Goal: Use online tool/utility: Utilize a website feature to perform a specific function

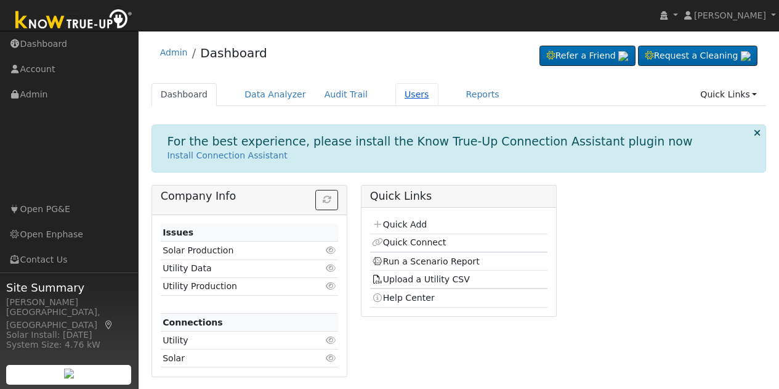
click at [396, 104] on link "Users" at bounding box center [417, 94] width 43 height 23
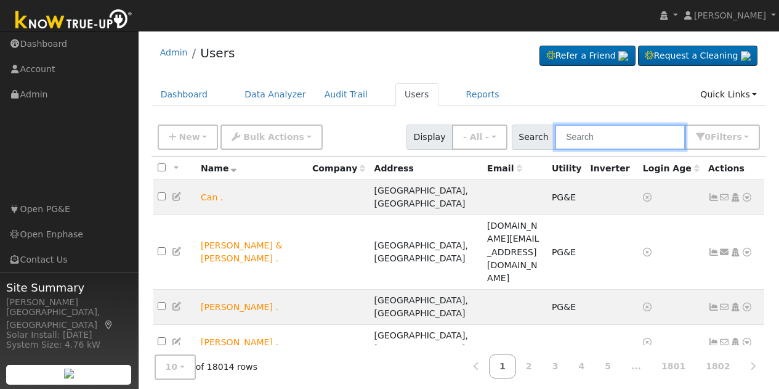
click at [603, 137] on input "text" at bounding box center [620, 136] width 131 height 25
paste input "[PERSON_NAME]"
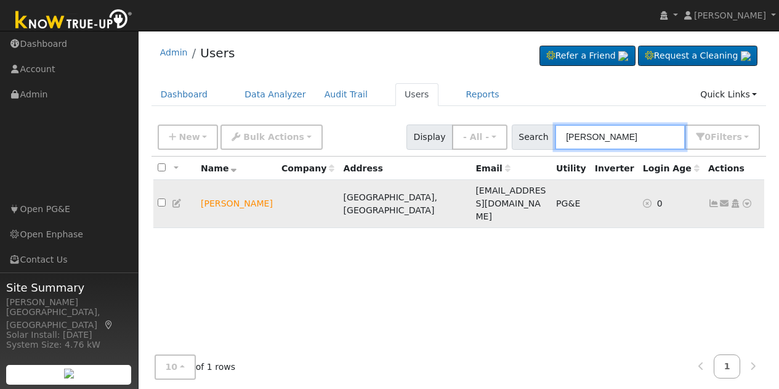
type input "[PERSON_NAME]"
click at [747, 199] on icon at bounding box center [747, 203] width 11 height 9
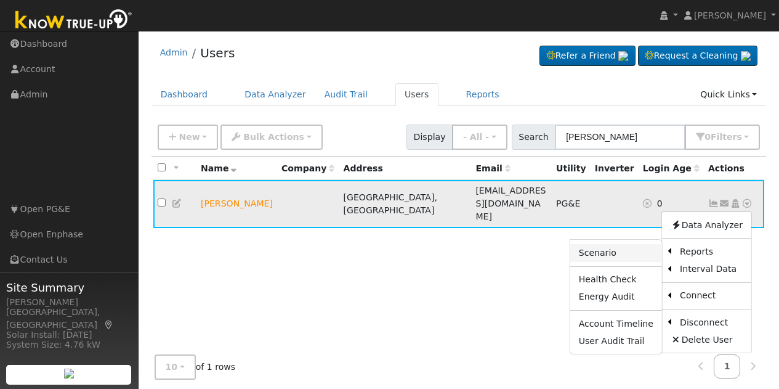
click at [615, 244] on link "Scenario" at bounding box center [617, 252] width 92 height 17
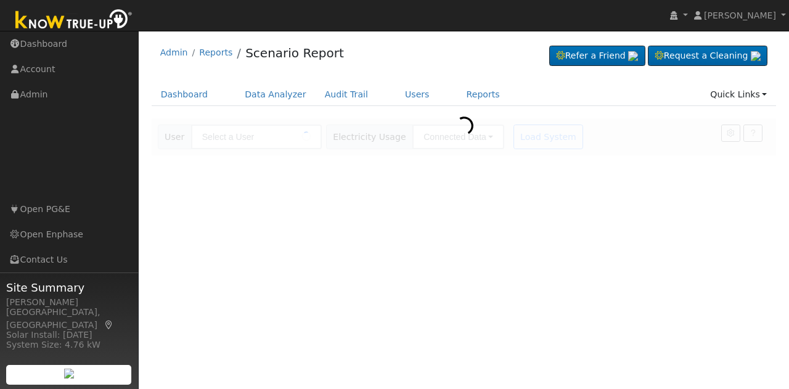
type input "[PERSON_NAME]"
type input "Pacific Gas & Electric"
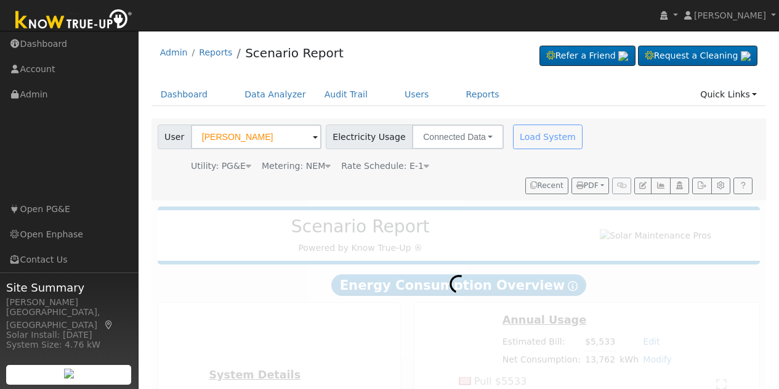
click at [401, 166] on span "Rate Schedule: E-1" at bounding box center [385, 166] width 88 height 10
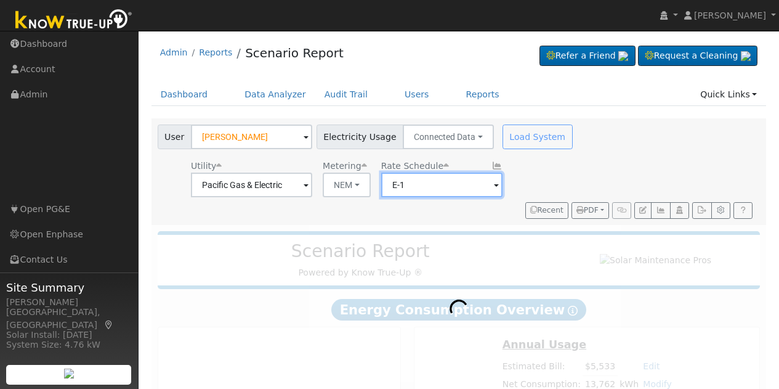
click at [470, 186] on input "E-1" at bounding box center [441, 185] width 121 height 25
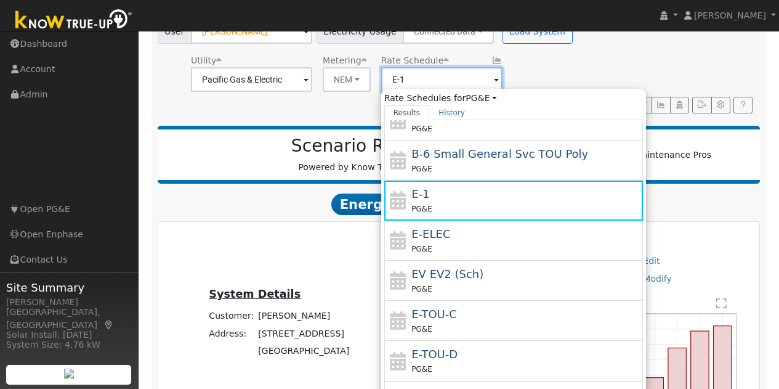
scroll to position [107, 0]
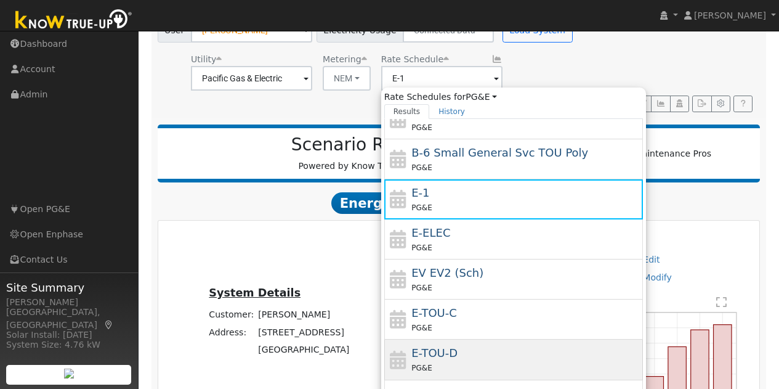
click at [460, 349] on div "E-TOU-D PG&E" at bounding box center [526, 359] width 229 height 30
type input "E-TOU-D"
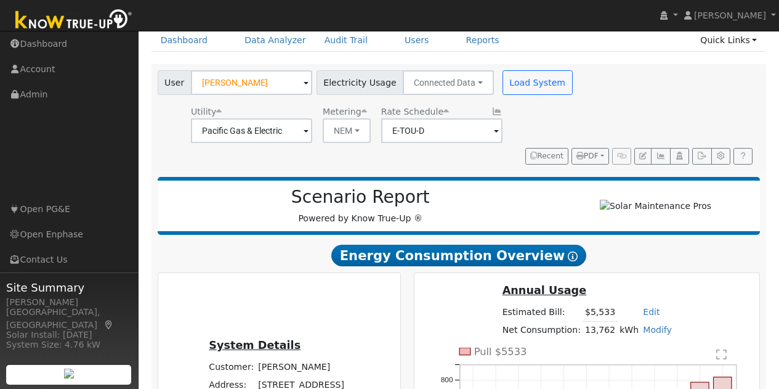
scroll to position [54, 0]
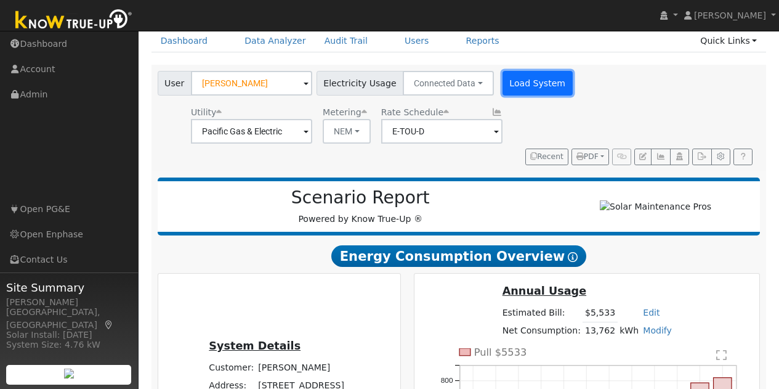
click at [511, 83] on button "Load System" at bounding box center [538, 83] width 70 height 25
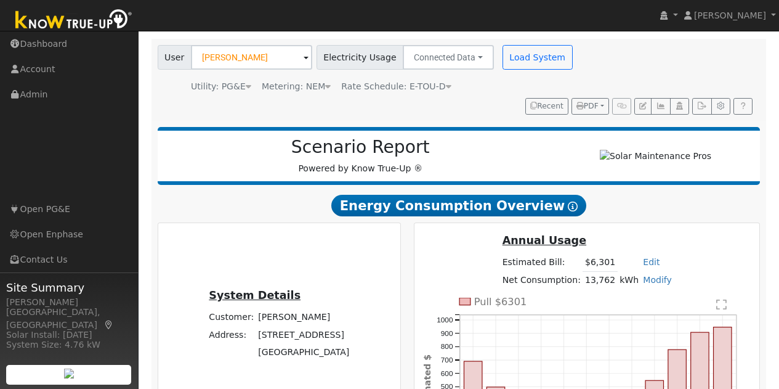
scroll to position [0, 0]
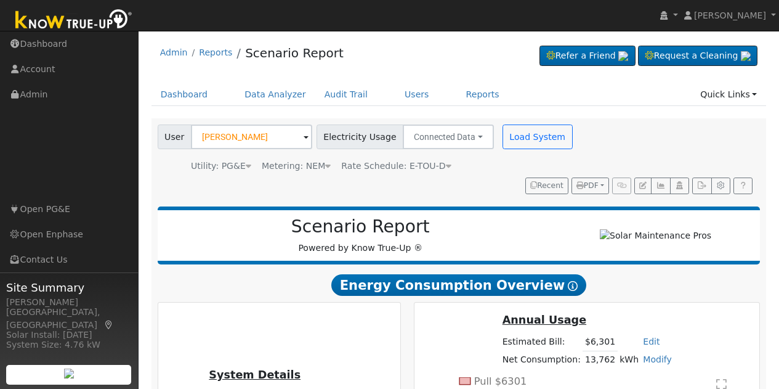
click at [446, 166] on icon at bounding box center [449, 165] width 6 height 9
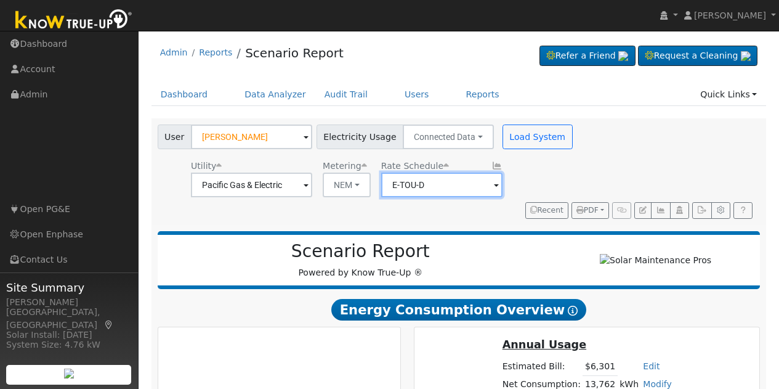
click at [458, 181] on input "E-TOU-D" at bounding box center [441, 185] width 121 height 25
click at [633, 145] on div "User Glenda Coburn Account Default Account Default Account 1564 East Sierra Ave…" at bounding box center [456, 169] width 603 height 99
click at [483, 186] on img at bounding box center [487, 184] width 31 height 23
click at [418, 187] on input "E-TOU-D" at bounding box center [441, 185] width 121 height 25
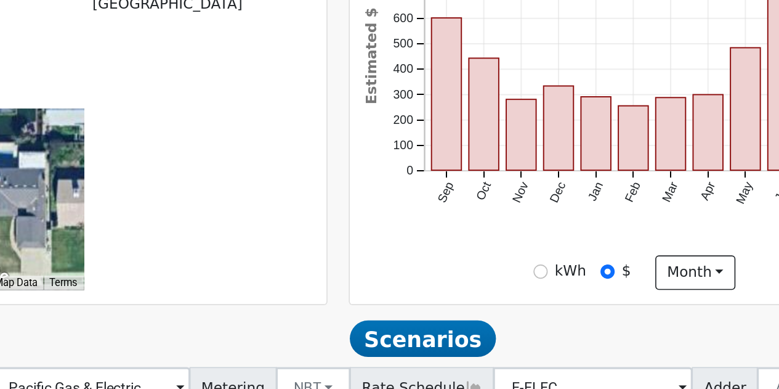
scroll to position [276, 0]
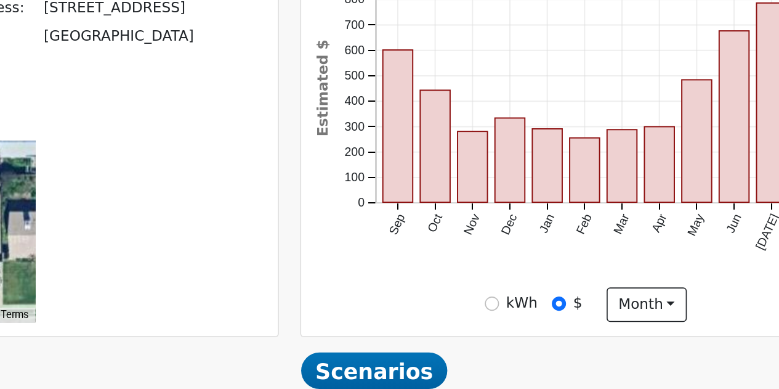
type input "100"
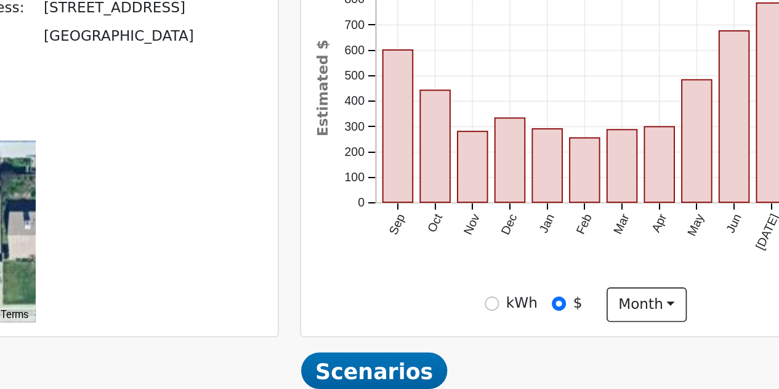
type input "110"
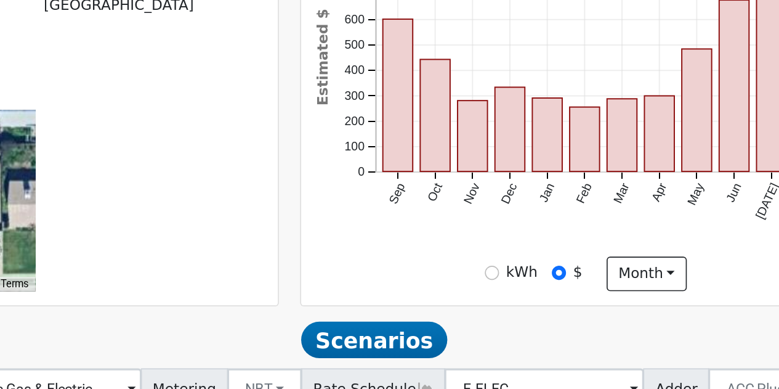
type input "93"
type input "15"
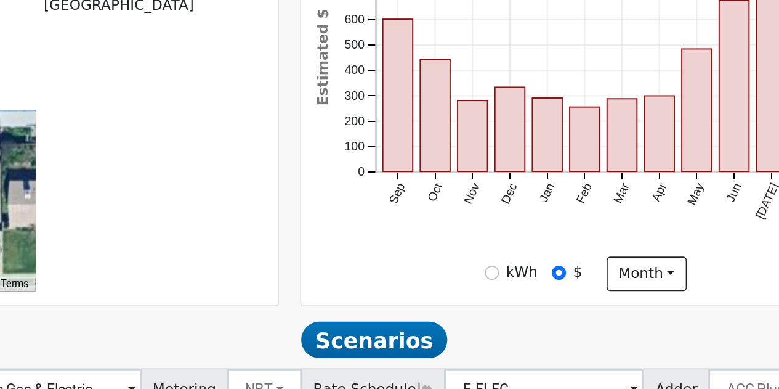
type input "20"
type input "30"
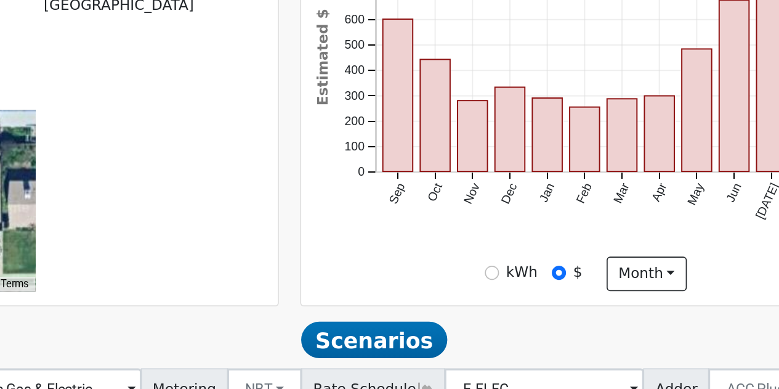
type input "20"
type input "30"
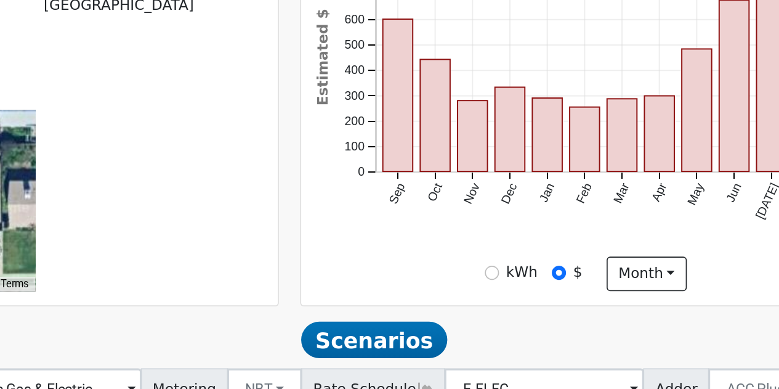
type input "30"
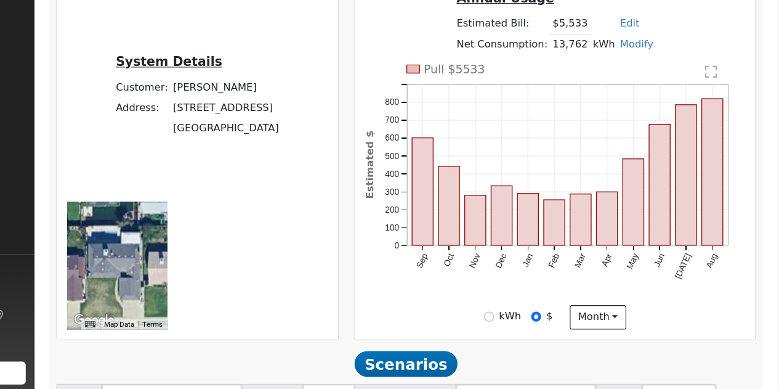
scroll to position [277, 0]
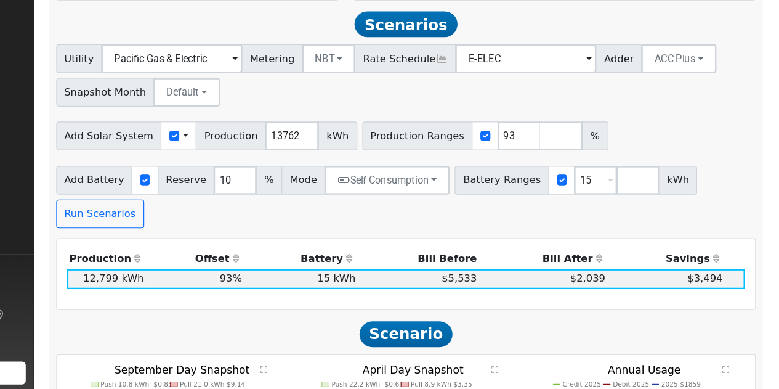
scroll to position [563, 0]
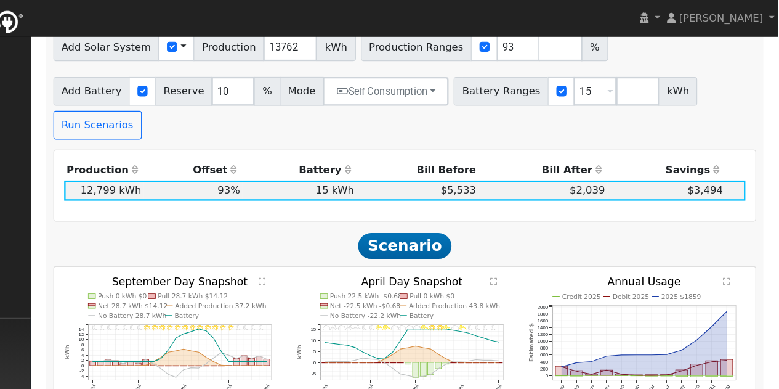
scroll to position [689, 0]
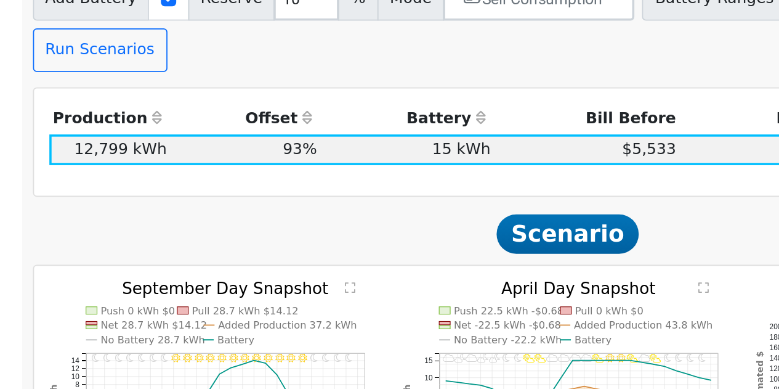
click at [349, 239] on icon "11PM - undefined 10PM - Clear 9PM - Clear 8PM - Clear 7PM - Clear 6PM - Clear 5…" at bounding box center [260, 305] width 186 height 133
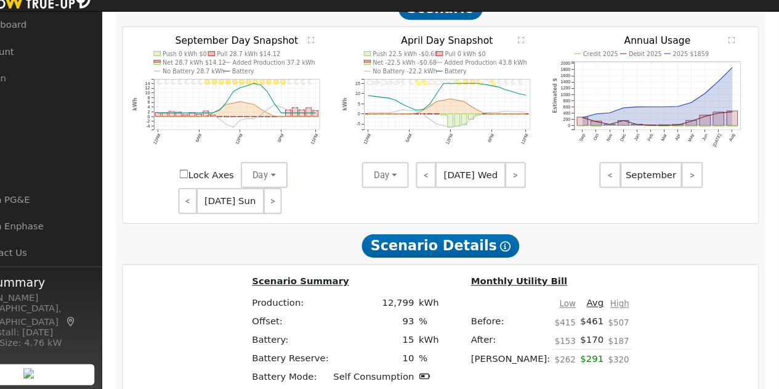
scroll to position [879, 0]
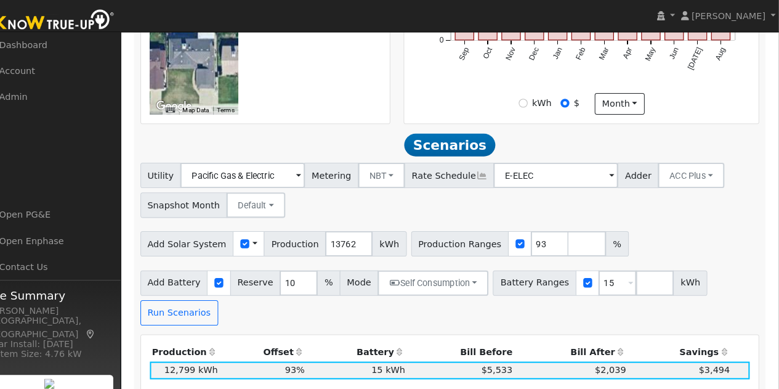
scroll to position [493, 0]
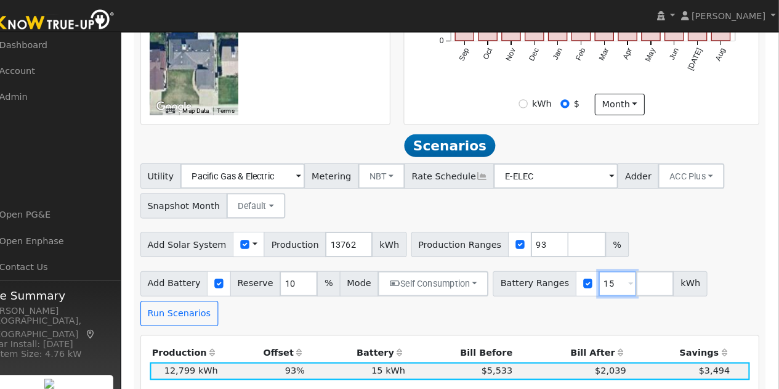
click at [604, 264] on input "15" at bounding box center [622, 276] width 37 height 25
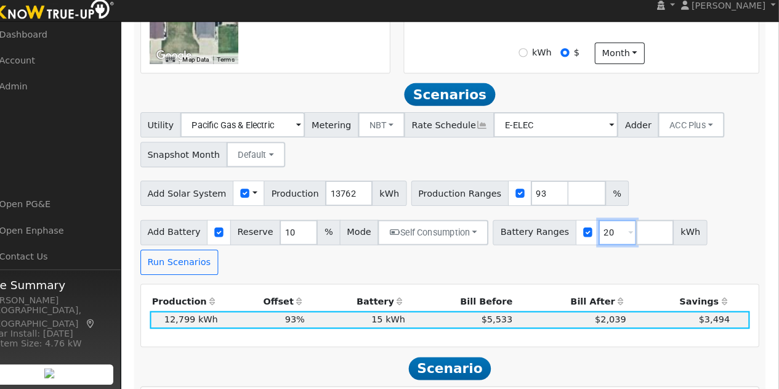
scroll to position [532, 0]
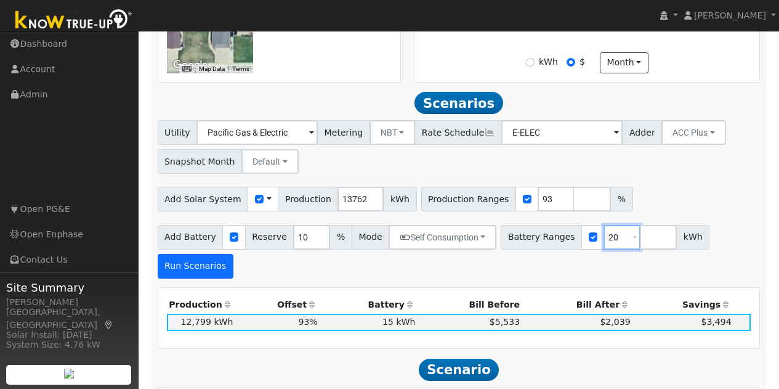
type input "20"
click at [193, 254] on button "Run Scenarios" at bounding box center [196, 266] width 76 height 25
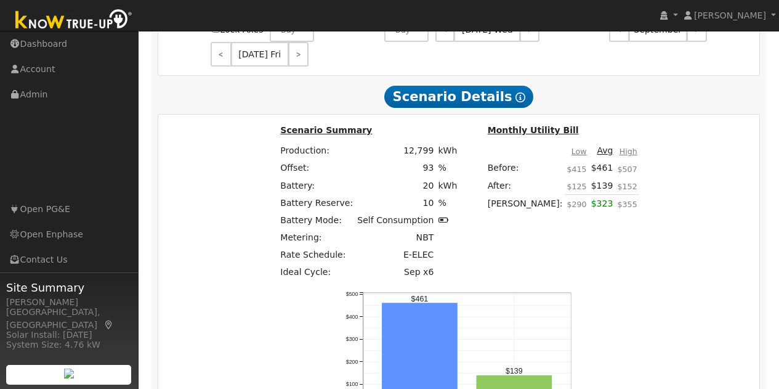
scroll to position [1039, 0]
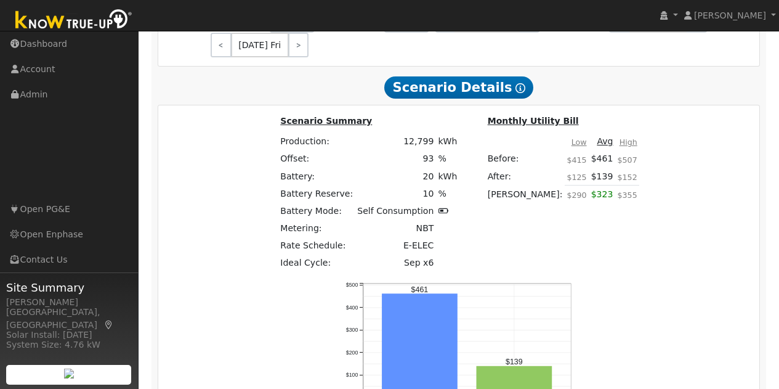
type input "$47,800"
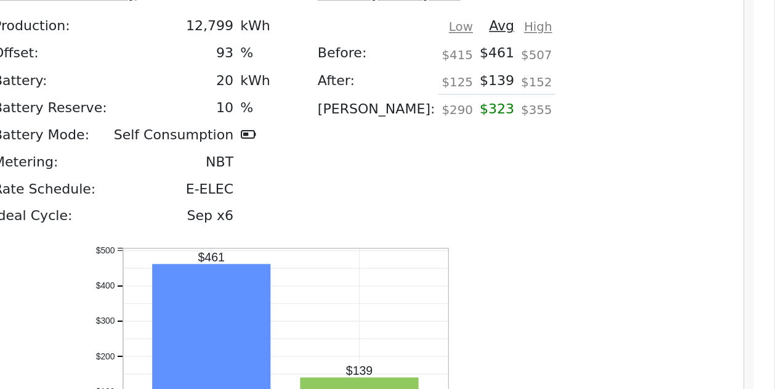
scroll to position [1031, 0]
